Goal: Obtain resource: Download file/media

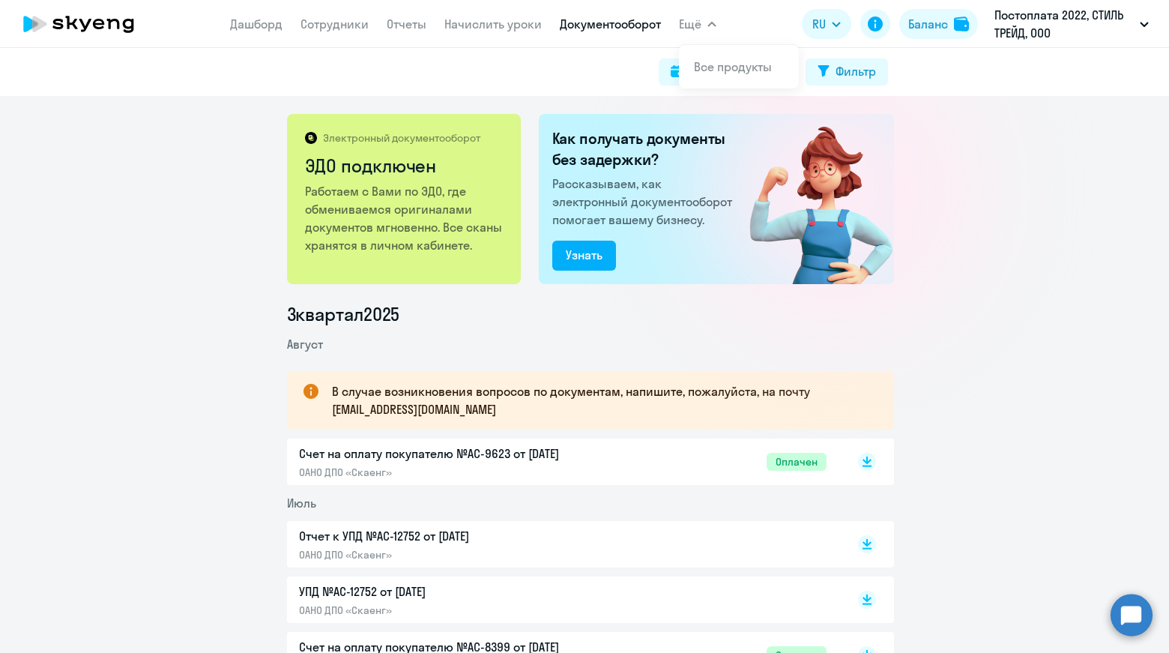
click at [696, 25] on span "Ещё" at bounding box center [690, 24] width 22 height 18
click at [694, 25] on span "Ещё" at bounding box center [690, 24] width 22 height 18
click at [413, 28] on link "Отчеты" at bounding box center [407, 23] width 40 height 15
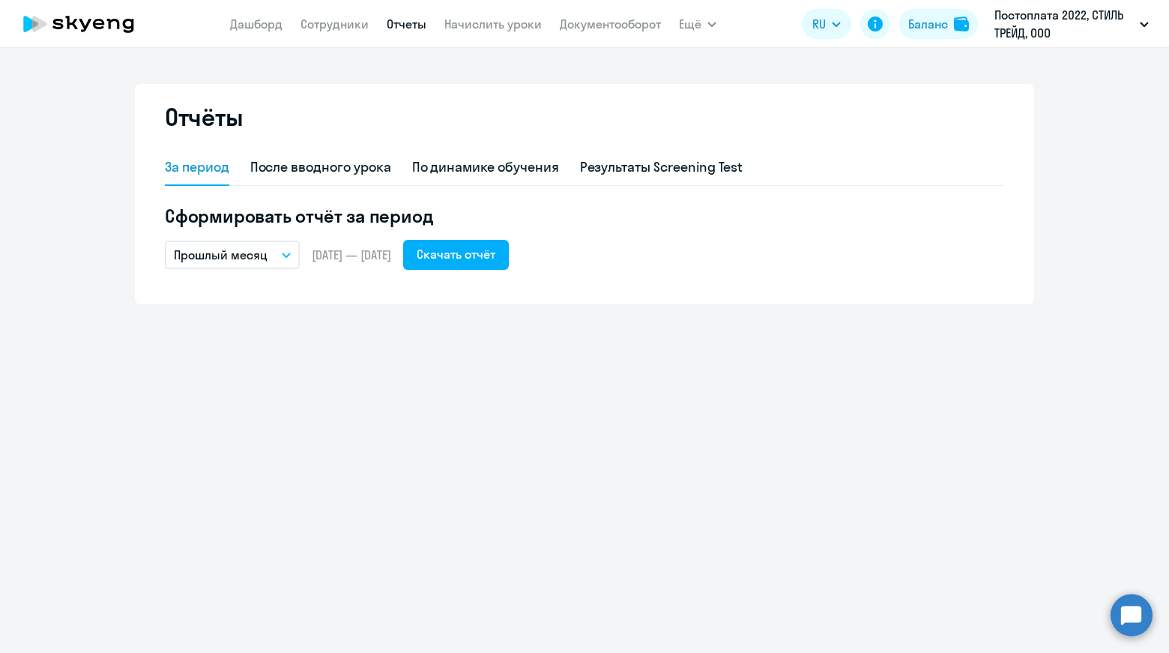
click at [289, 253] on icon "button" at bounding box center [286, 255] width 9 height 5
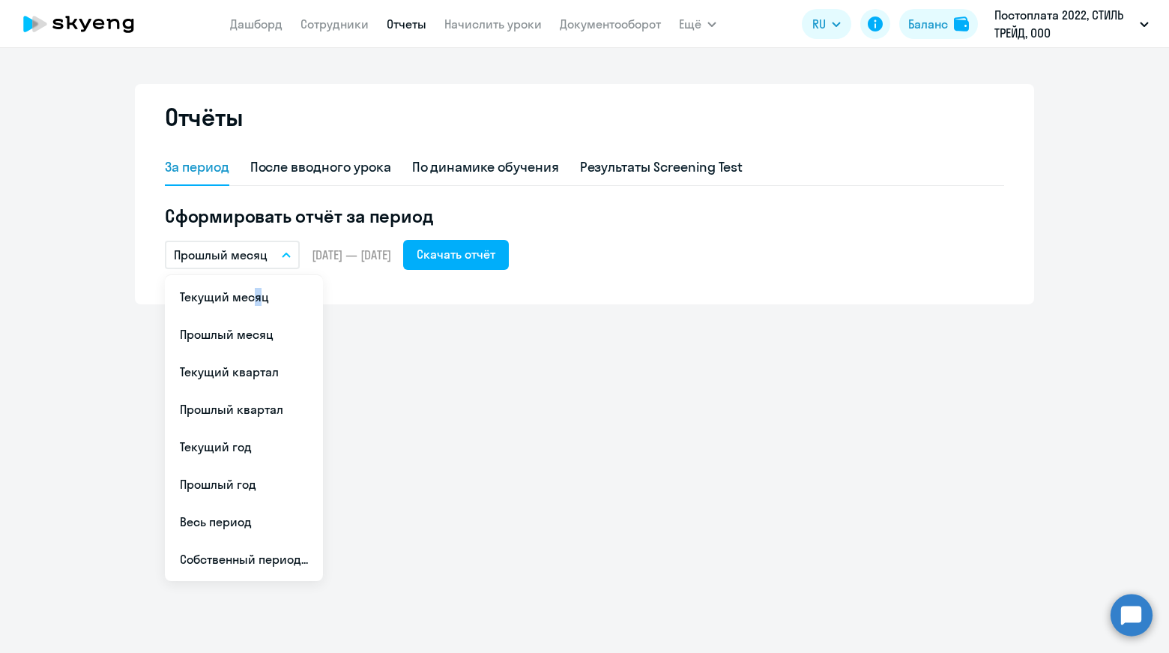
click at [251, 302] on li "Текущий месяц" at bounding box center [244, 296] width 158 height 37
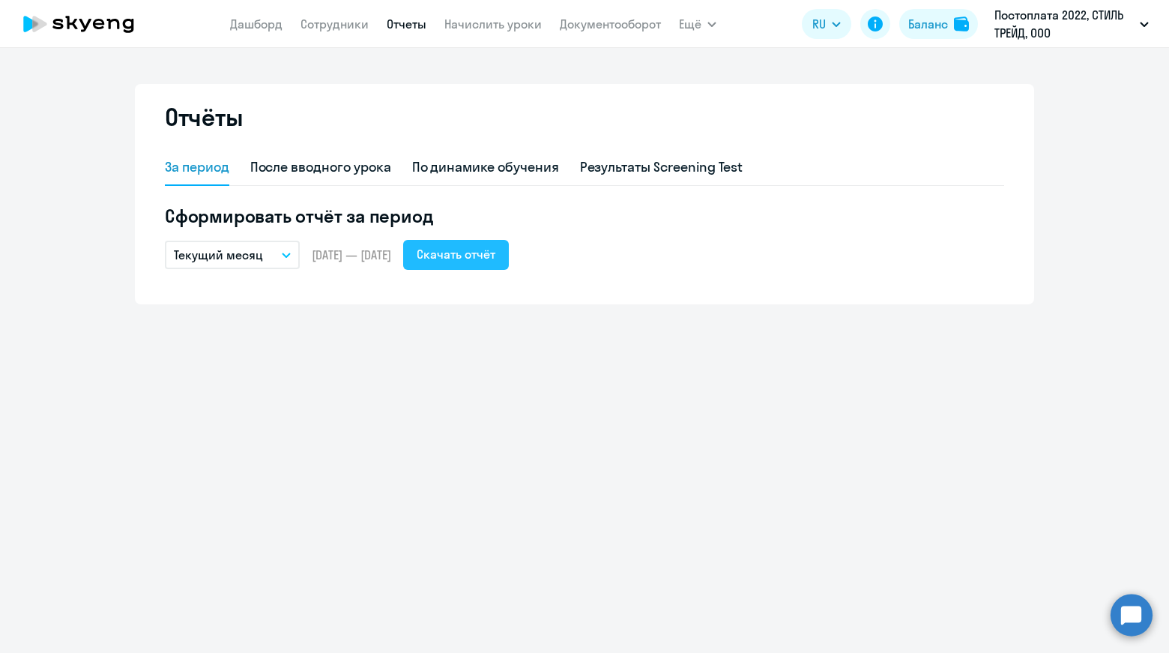
click at [495, 259] on div "Скачать отчёт" at bounding box center [456, 254] width 79 height 18
